Goal: Transaction & Acquisition: Purchase product/service

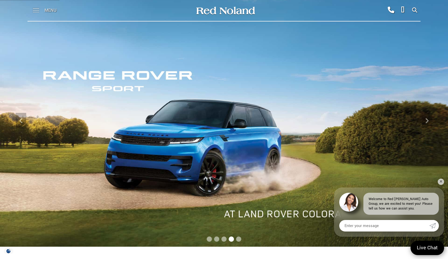
click at [36, 13] on span at bounding box center [36, 10] width 7 height 21
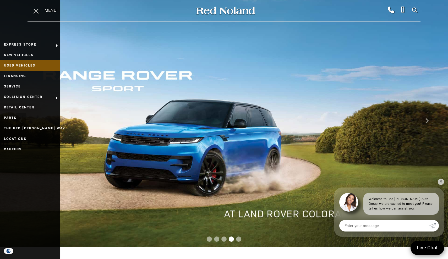
click at [20, 66] on link "Used Vehicles" at bounding box center [30, 65] width 60 height 10
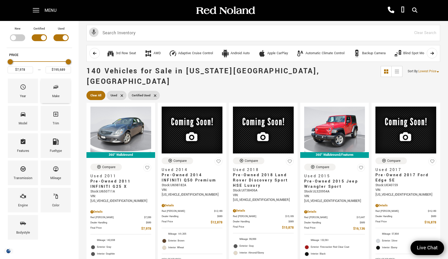
click at [64, 95] on div "Make" at bounding box center [56, 91] width 30 height 25
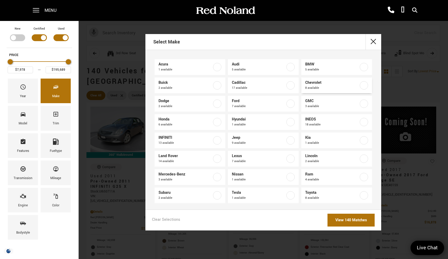
click at [328, 87] on span "8 available" at bounding box center [331, 87] width 53 height 5
type input "$20,131"
type input "$61,689"
checkbox input "true"
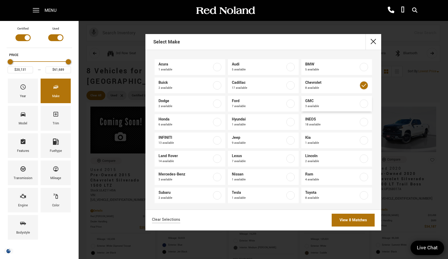
click at [331, 105] on span "3 available" at bounding box center [331, 106] width 53 height 5
type input "$85,189"
checkbox input "true"
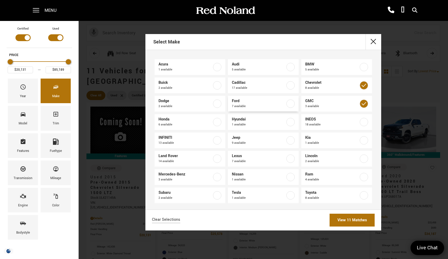
click at [282, 109] on span "7 available" at bounding box center [258, 106] width 53 height 5
type input "$16,878"
checkbox input "true"
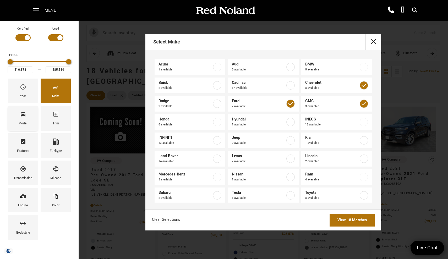
click at [29, 121] on div "Model" at bounding box center [23, 118] width 30 height 25
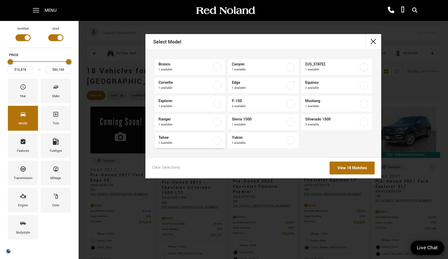
click at [212, 140] on span "Tahoe" at bounding box center [184, 137] width 53 height 5
type input "$39,683"
checkbox input "true"
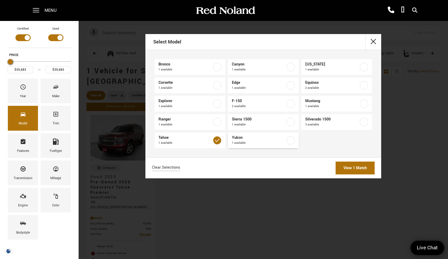
click at [292, 140] on label at bounding box center [290, 140] width 8 height 8
type input "$85,189"
checkbox input "true"
click at [343, 169] on link "View 2 Matches" at bounding box center [353, 168] width 43 height 13
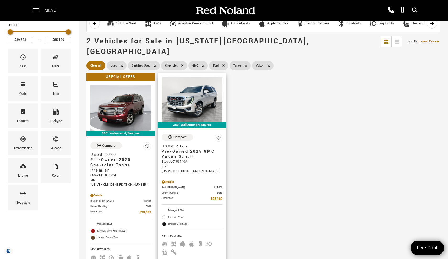
scroll to position [36, 0]
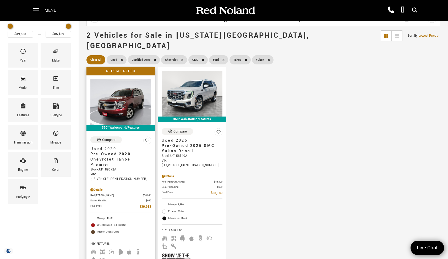
click at [111, 152] on span "Pre-Owned 2020 Chevrolet Tahoe Premier" at bounding box center [118, 160] width 57 height 16
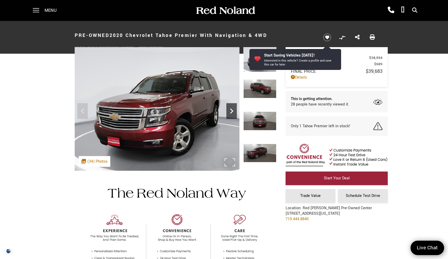
click at [228, 110] on icon "Next" at bounding box center [231, 111] width 10 height 10
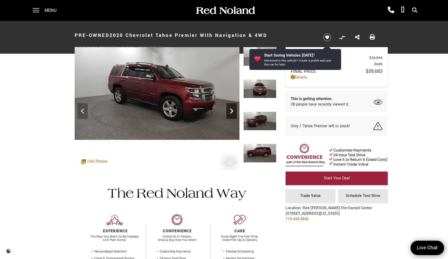
click at [232, 110] on icon "Next" at bounding box center [231, 110] width 3 height 5
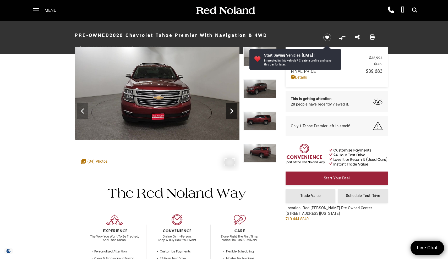
click at [232, 110] on icon "Next" at bounding box center [231, 110] width 3 height 5
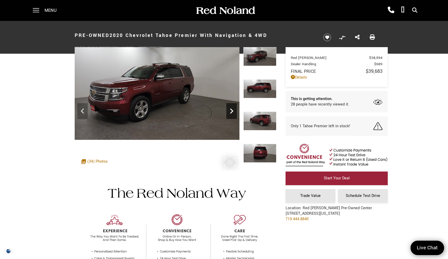
click at [234, 112] on icon "Next" at bounding box center [231, 111] width 10 height 10
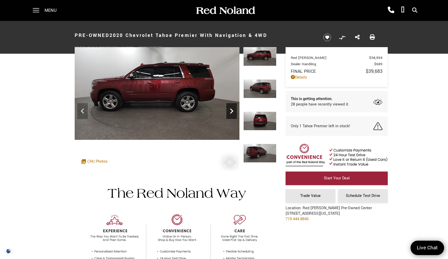
click at [232, 111] on icon "Next" at bounding box center [231, 110] width 3 height 5
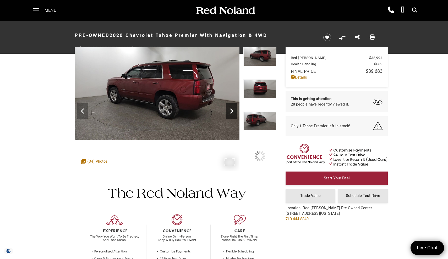
click at [232, 111] on icon "Next" at bounding box center [231, 110] width 3 height 5
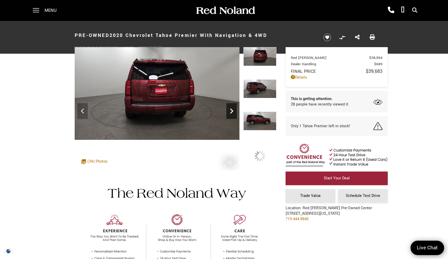
click at [232, 111] on icon "Next" at bounding box center [231, 110] width 3 height 5
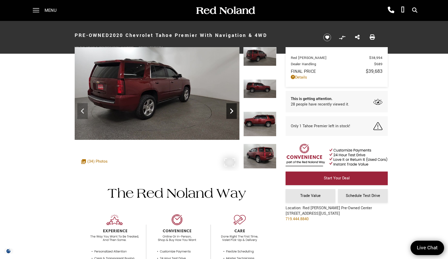
click at [232, 111] on icon "Next" at bounding box center [231, 110] width 3 height 5
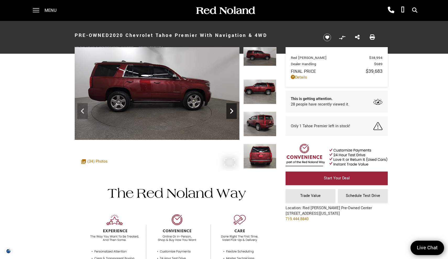
click at [232, 111] on icon "Next" at bounding box center [231, 110] width 3 height 5
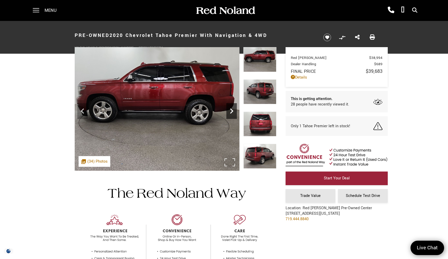
click at [229, 110] on icon "Next" at bounding box center [231, 111] width 10 height 10
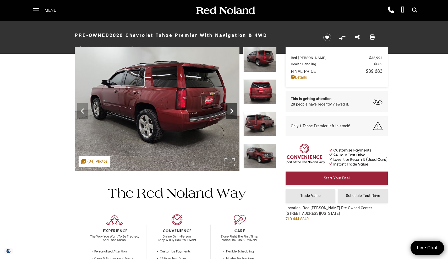
click at [231, 109] on icon "Next" at bounding box center [231, 110] width 3 height 5
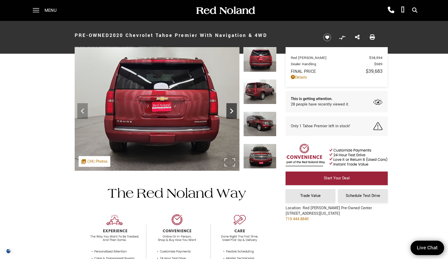
click at [231, 112] on icon "Next" at bounding box center [231, 111] width 10 height 10
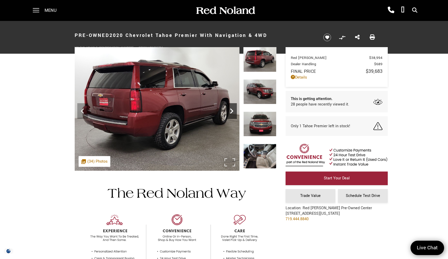
click at [232, 111] on icon "Next" at bounding box center [231, 111] width 10 height 10
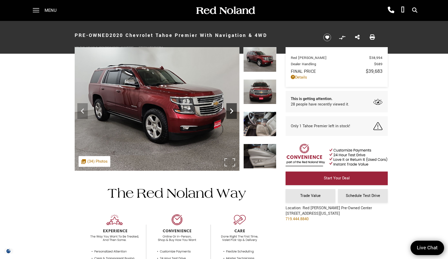
click at [231, 107] on icon "Next" at bounding box center [231, 111] width 10 height 10
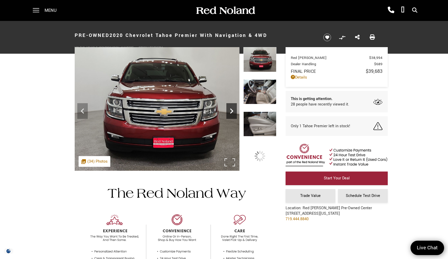
click at [231, 108] on icon "Next" at bounding box center [231, 111] width 10 height 10
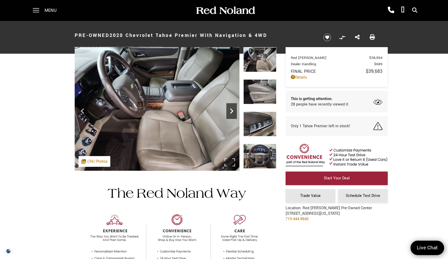
click at [231, 108] on icon "Next" at bounding box center [231, 111] width 10 height 10
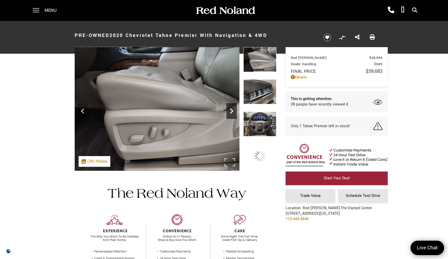
click at [231, 108] on icon "Next" at bounding box center [231, 111] width 10 height 10
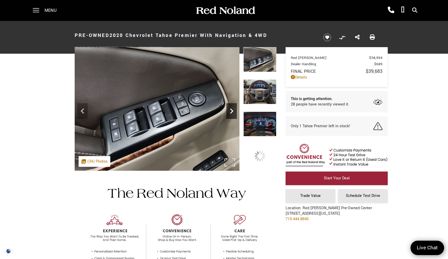
click at [231, 108] on icon "Next" at bounding box center [231, 111] width 10 height 10
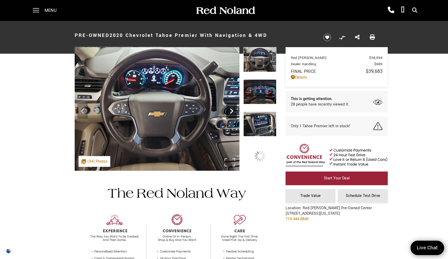
click at [231, 108] on icon "Next" at bounding box center [231, 111] width 10 height 10
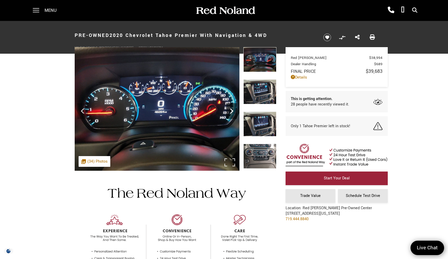
click at [231, 108] on icon "Next" at bounding box center [231, 111] width 10 height 10
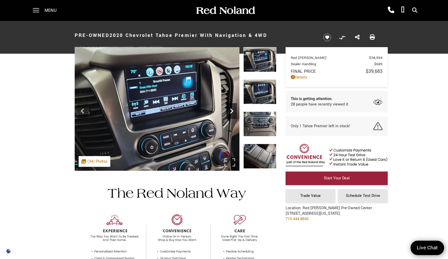
click at [231, 108] on icon "Next" at bounding box center [231, 111] width 10 height 10
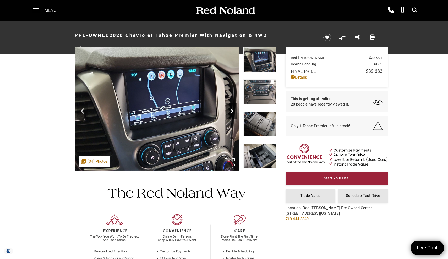
click at [231, 108] on icon "Next" at bounding box center [231, 111] width 10 height 10
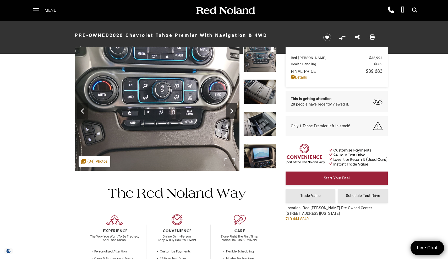
click at [231, 108] on icon "Next" at bounding box center [231, 111] width 10 height 10
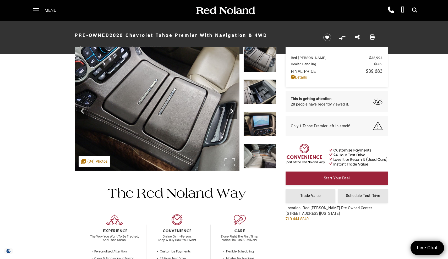
click at [231, 108] on icon "Next" at bounding box center [231, 111] width 10 height 10
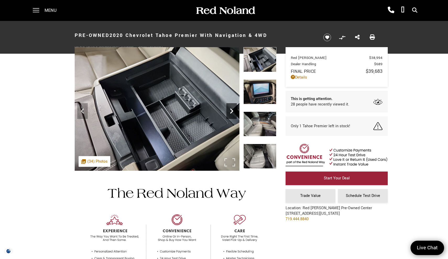
click at [231, 108] on icon "Next" at bounding box center [231, 111] width 10 height 10
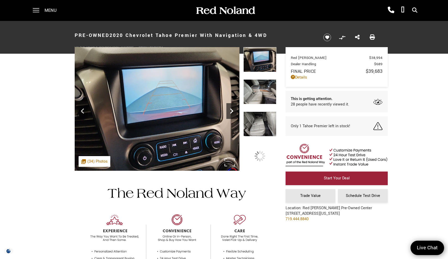
click at [231, 108] on icon "Next" at bounding box center [231, 111] width 10 height 10
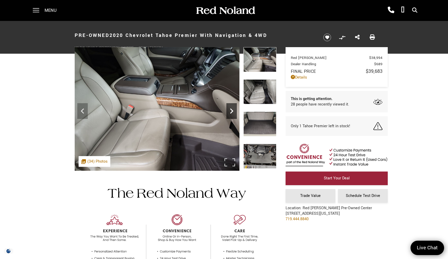
click at [231, 108] on icon "Next" at bounding box center [231, 111] width 10 height 10
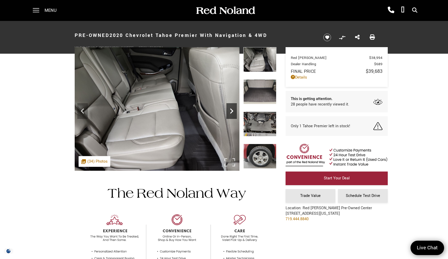
click at [231, 108] on icon "Next" at bounding box center [231, 111] width 10 height 10
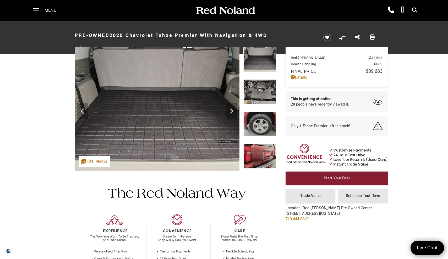
click at [337, 178] on span "Start Your Deal" at bounding box center [337, 178] width 26 height 6
